Goal: Transaction & Acquisition: Book appointment/travel/reservation

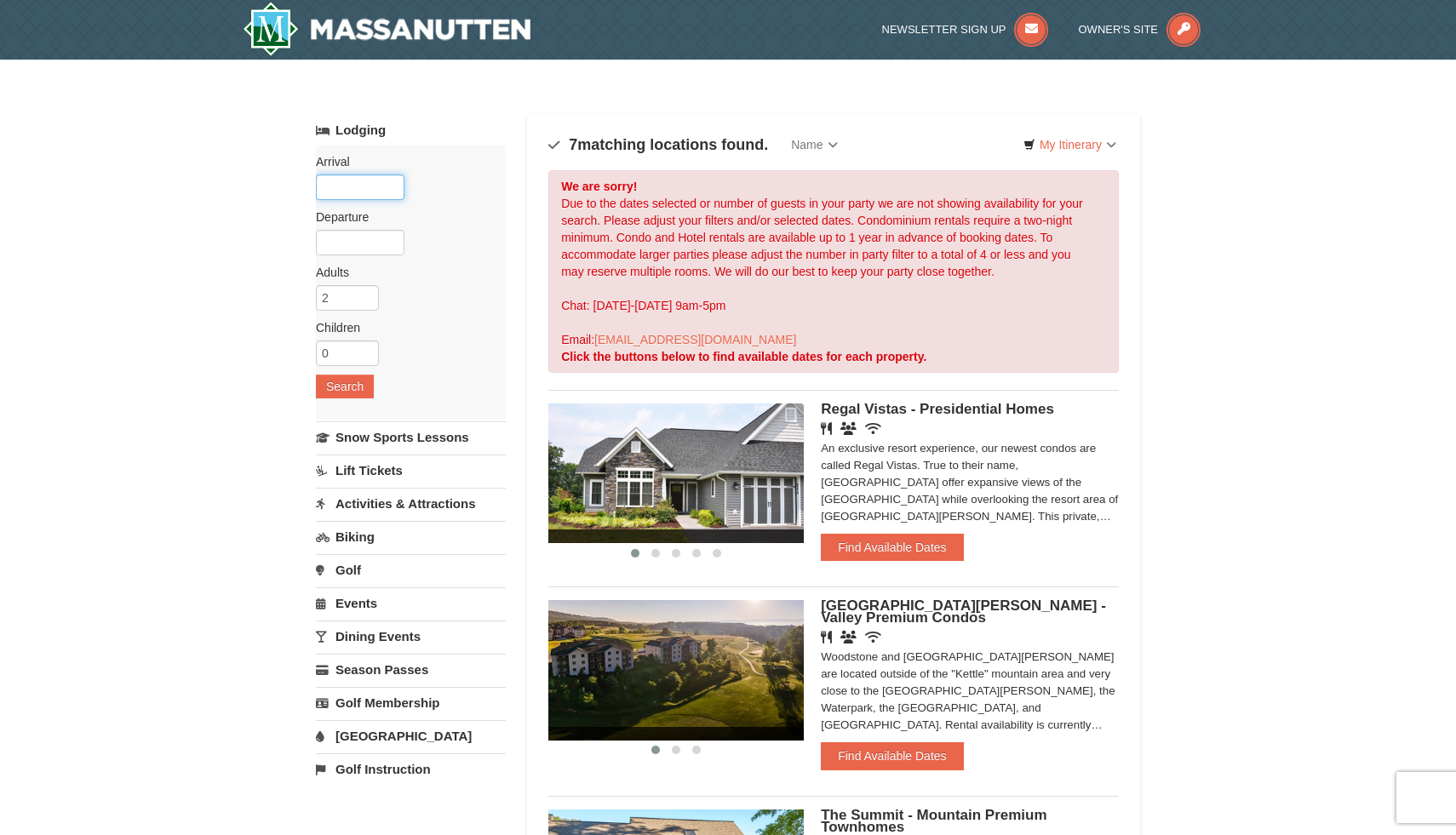
click at [358, 190] on input "text" at bounding box center [360, 187] width 89 height 26
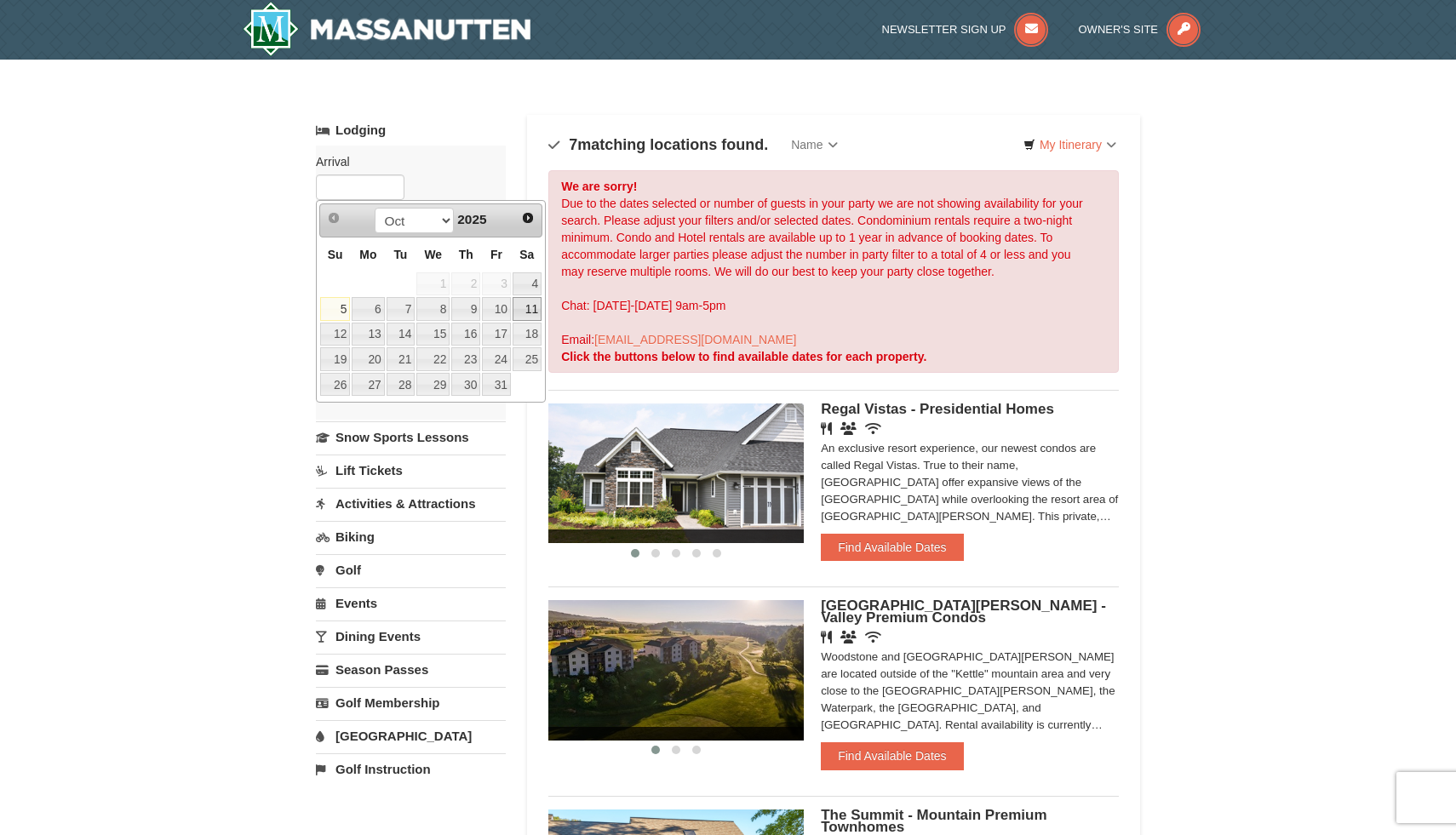
click at [523, 311] on link "11" at bounding box center [527, 309] width 29 height 24
type input "[DATE]"
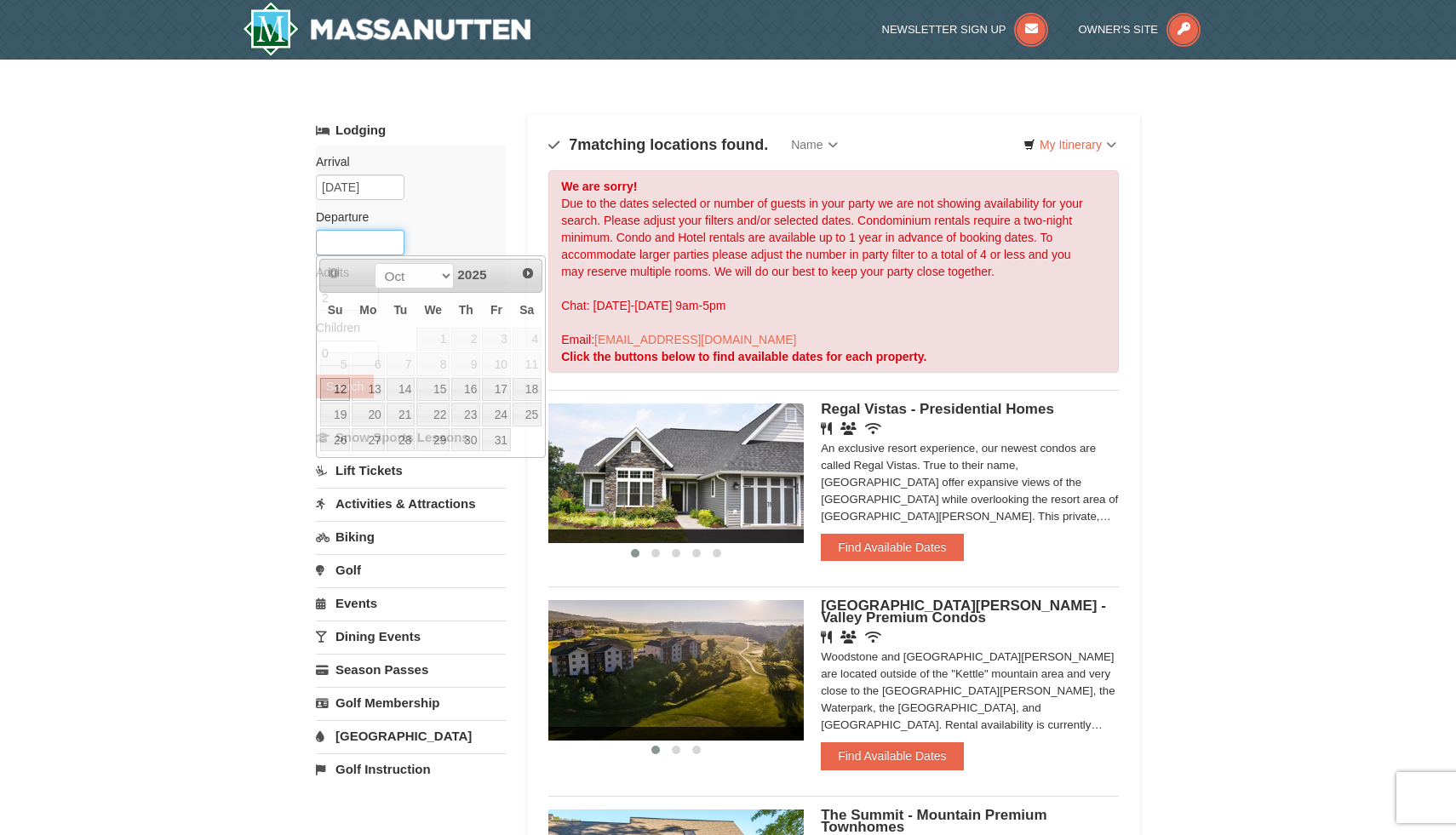
click at [354, 248] on input "text" at bounding box center [360, 242] width 89 height 26
click at [374, 390] on link "13" at bounding box center [367, 390] width 32 height 24
type input "[DATE]"
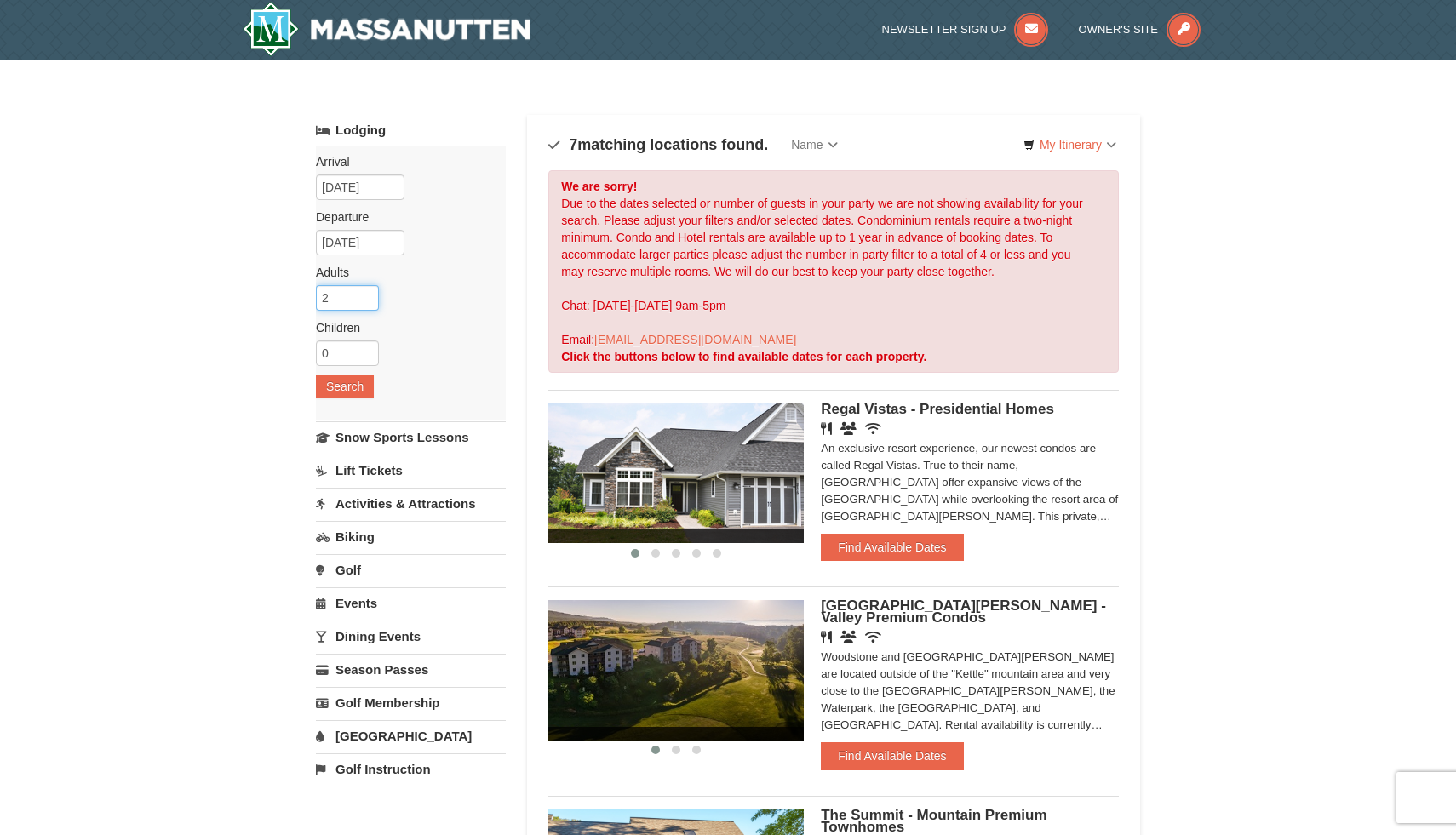
click at [344, 301] on input "2" at bounding box center [347, 298] width 63 height 26
click at [369, 292] on input "3" at bounding box center [347, 298] width 63 height 26
type input "4"
click at [369, 292] on input "4" at bounding box center [347, 298] width 63 height 26
click at [351, 357] on input "0" at bounding box center [347, 354] width 63 height 26
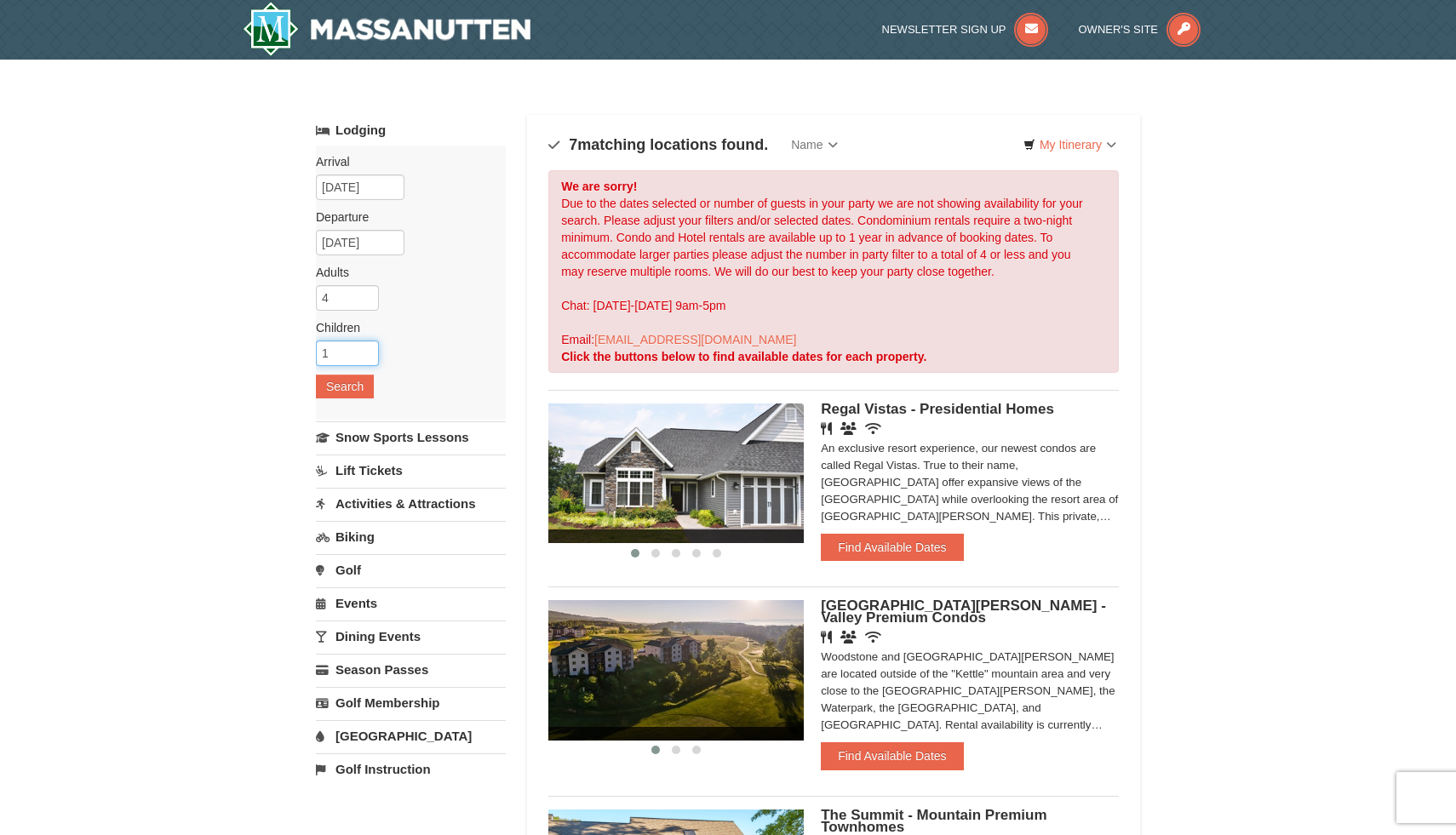
click at [369, 348] on input "1" at bounding box center [347, 354] width 63 height 26
click at [369, 348] on input "2" at bounding box center [347, 354] width 63 height 26
click at [369, 348] on input "3" at bounding box center [347, 354] width 63 height 26
type input "4"
click at [369, 348] on input "4" at bounding box center [347, 354] width 63 height 26
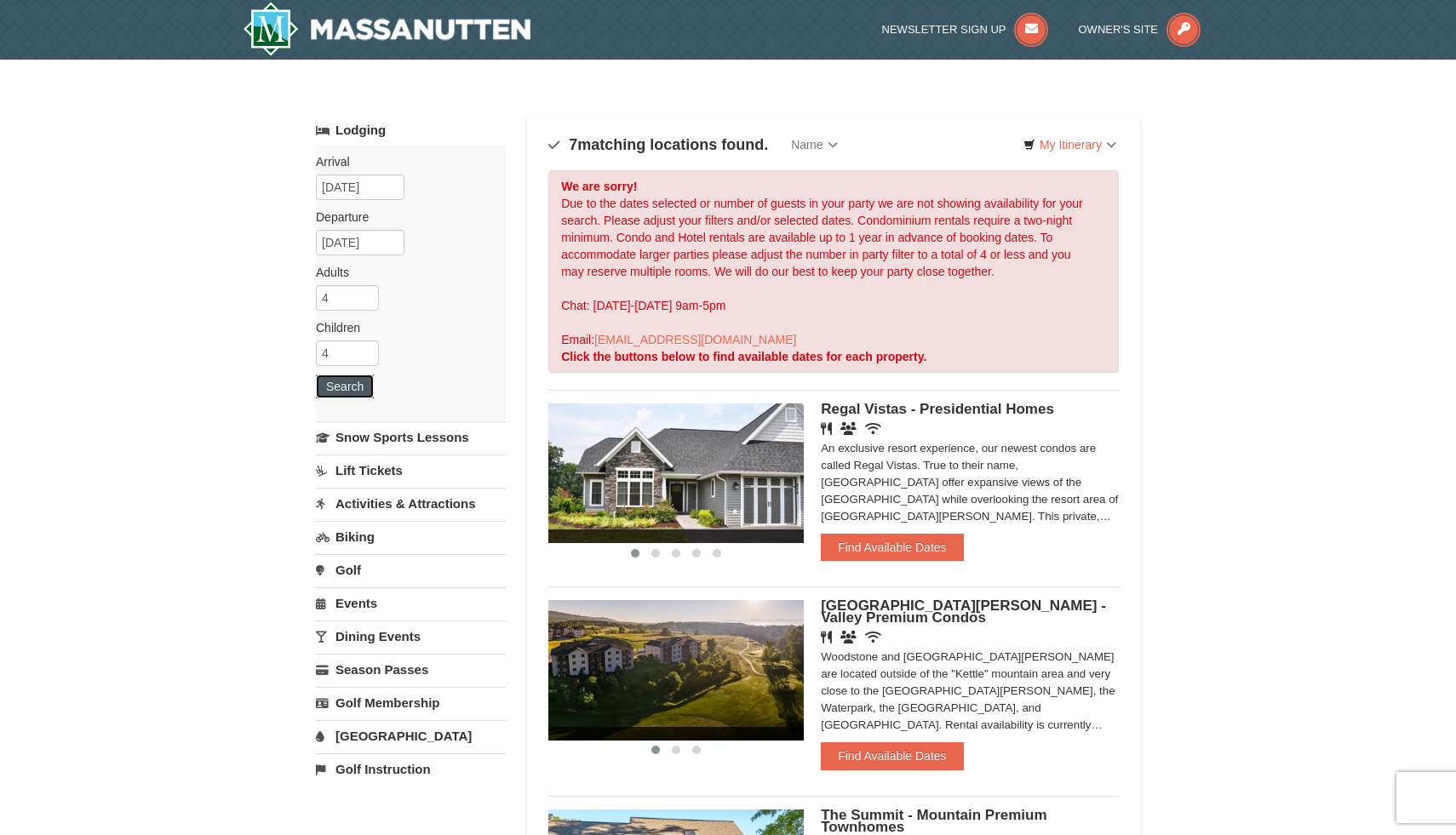
click at [338, 386] on button "Search" at bounding box center [344, 386] width 58 height 24
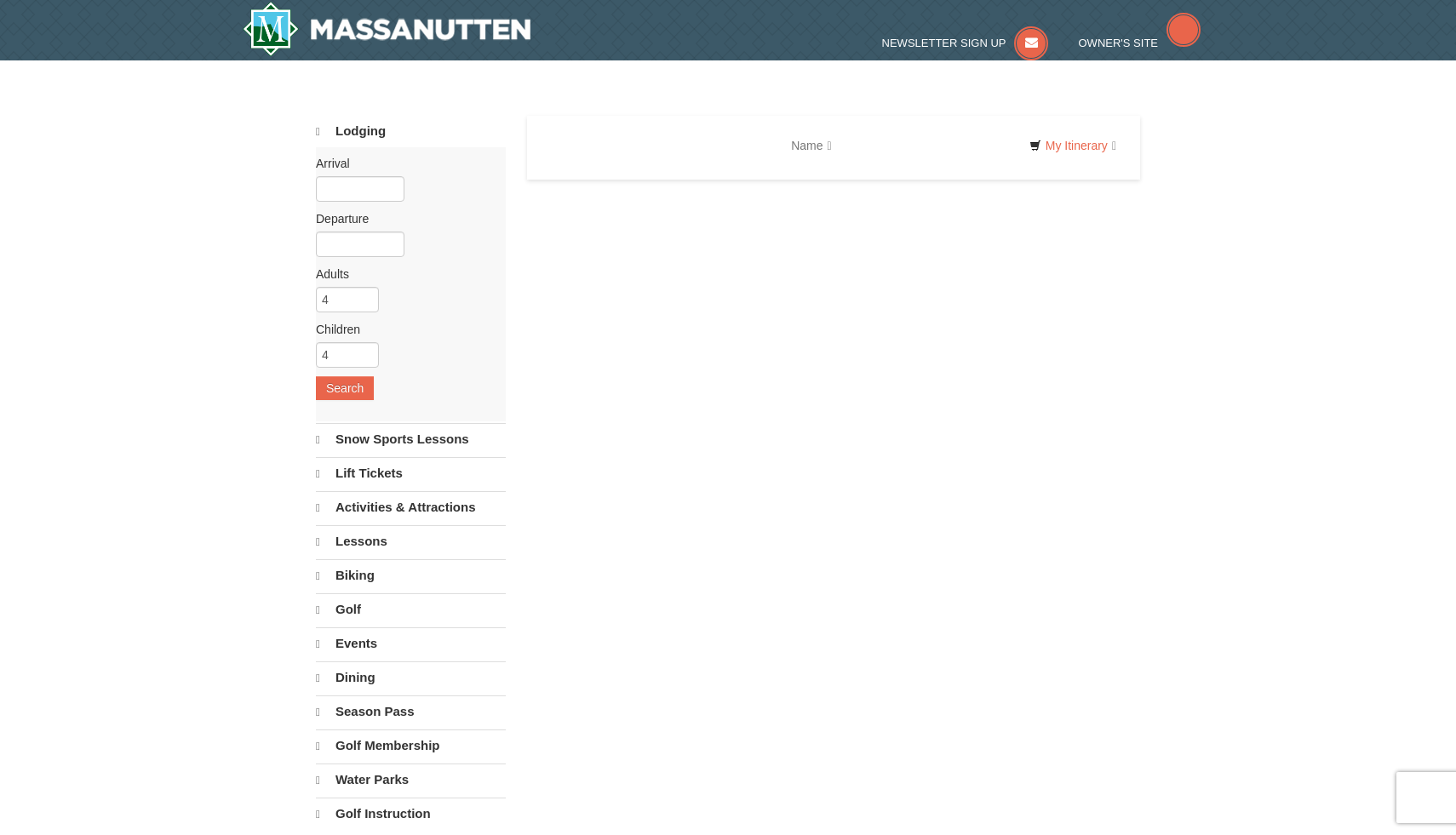
select select "10"
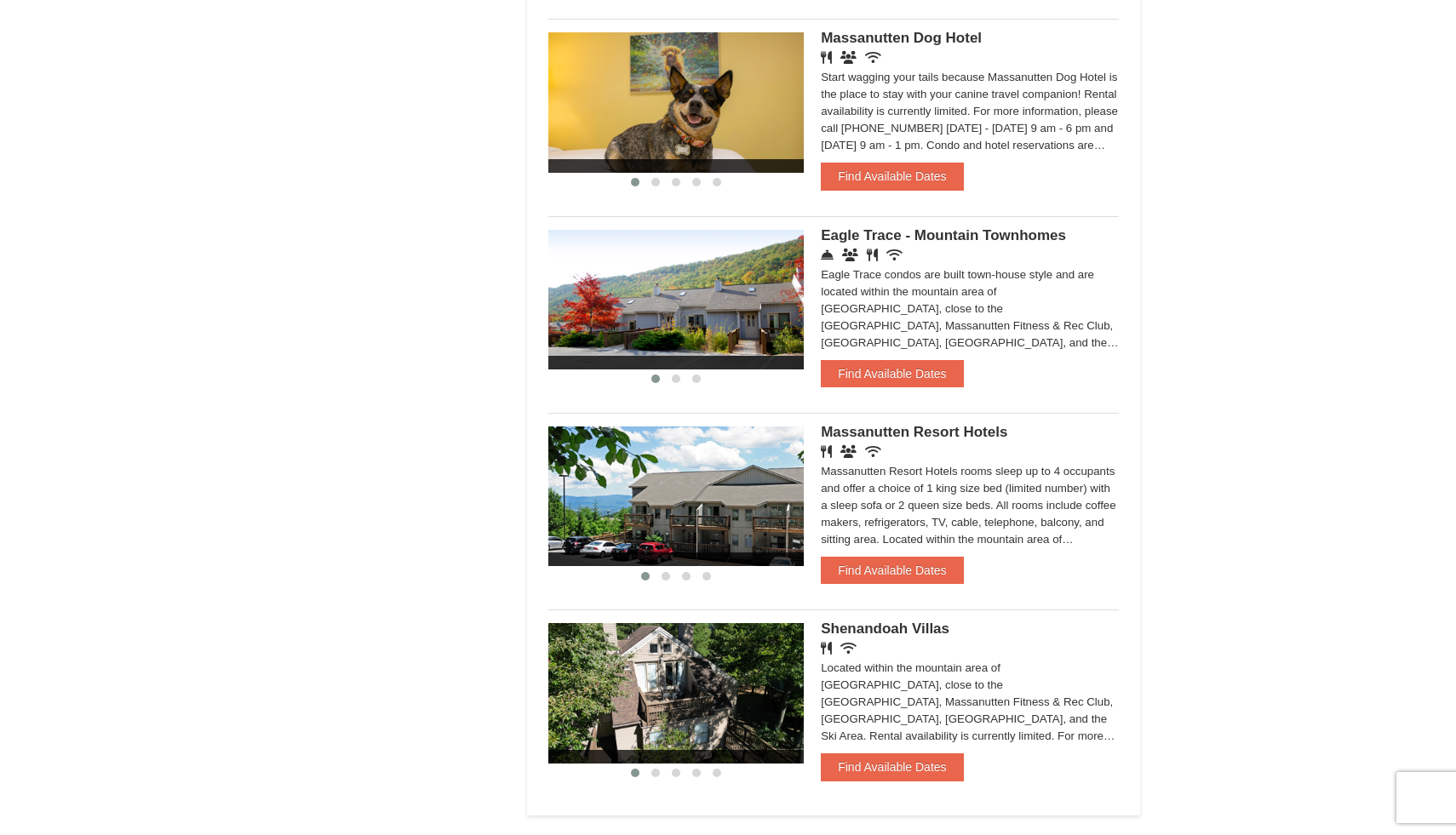
scroll to position [975, 0]
